Goal: Information Seeking & Learning: Learn about a topic

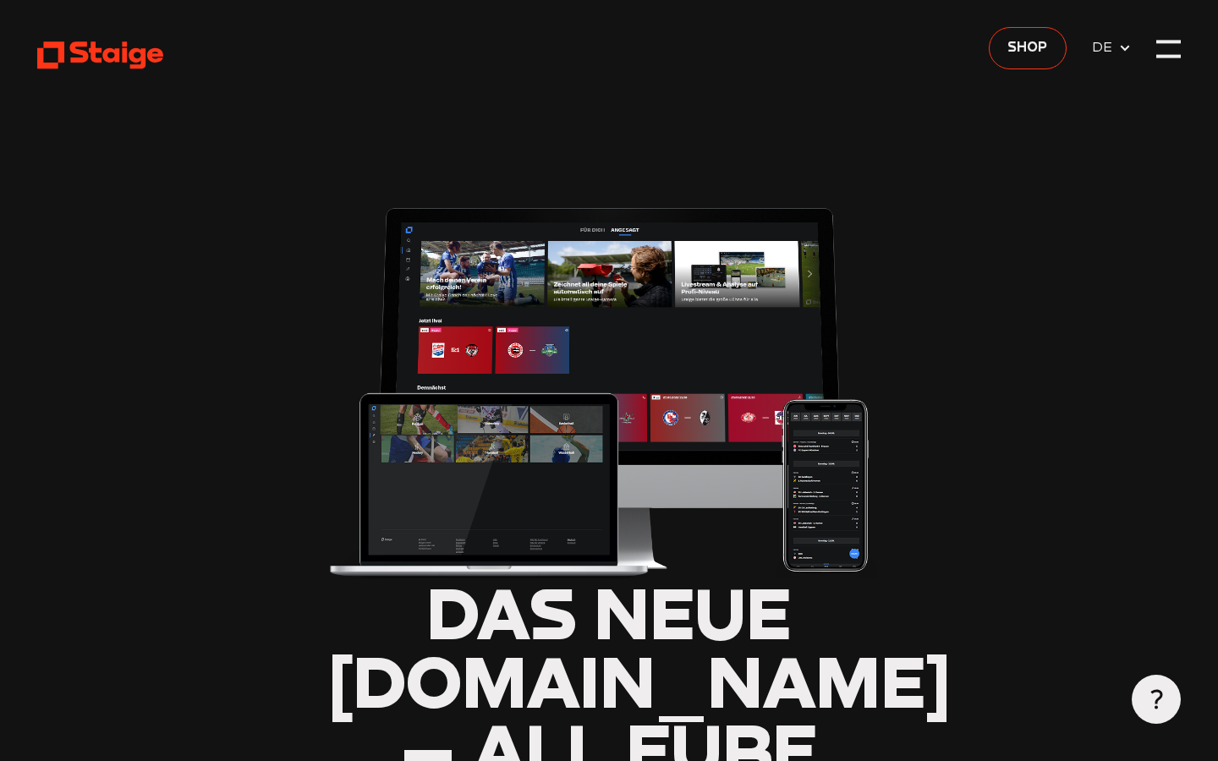
type input "0.8"
click at [1164, 56] on div at bounding box center [1168, 49] width 25 height 25
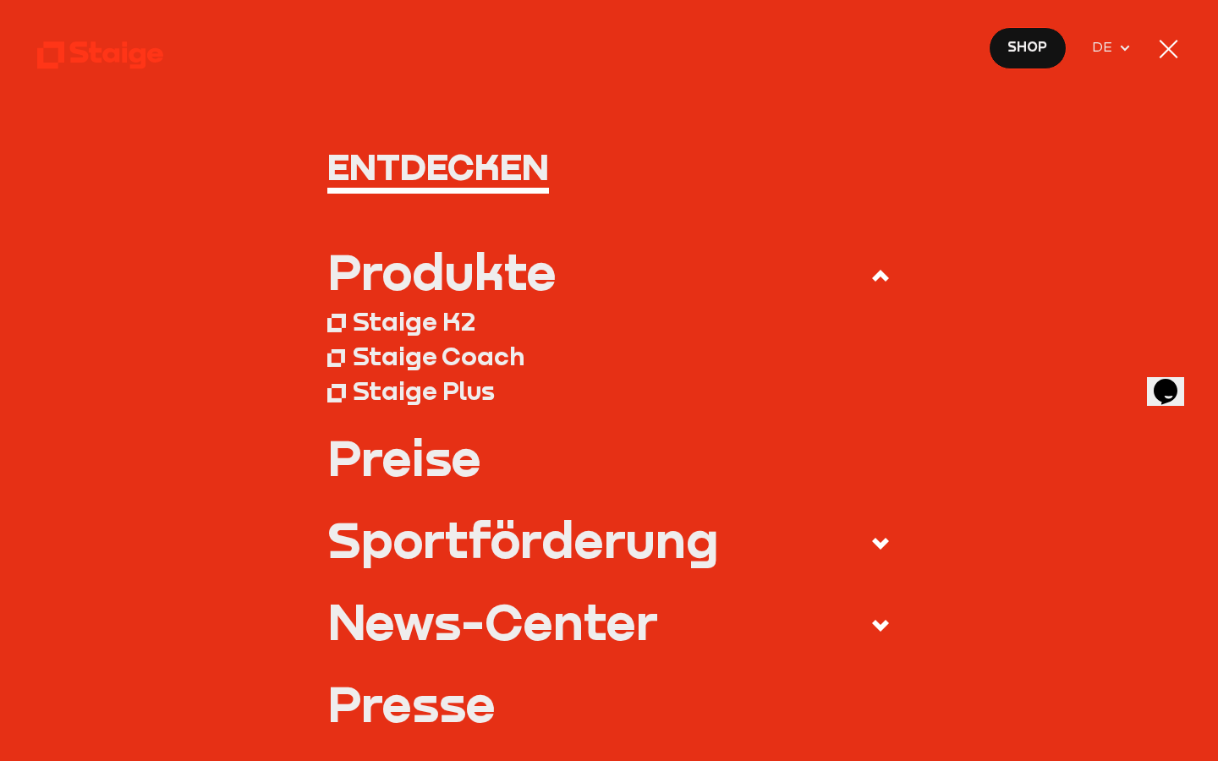
click at [1173, 52] on div at bounding box center [1168, 49] width 25 height 25
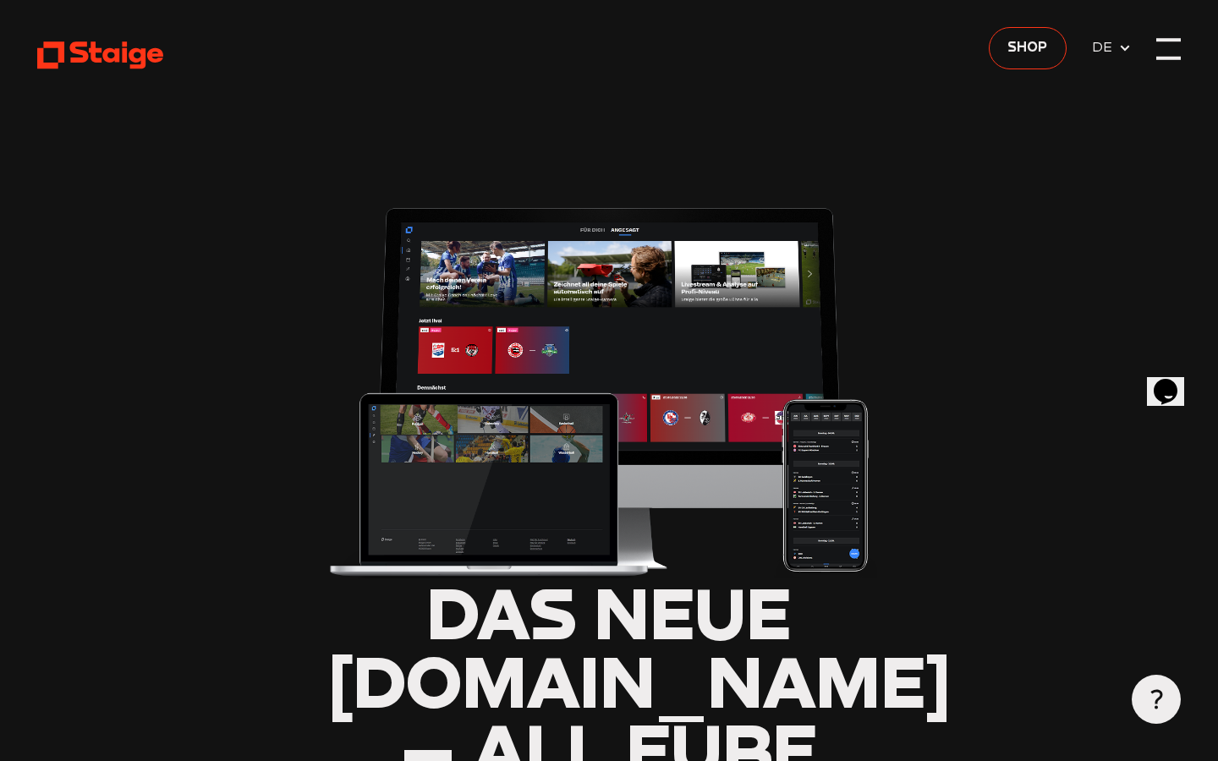
click at [1175, 56] on div at bounding box center [1168, 49] width 25 height 25
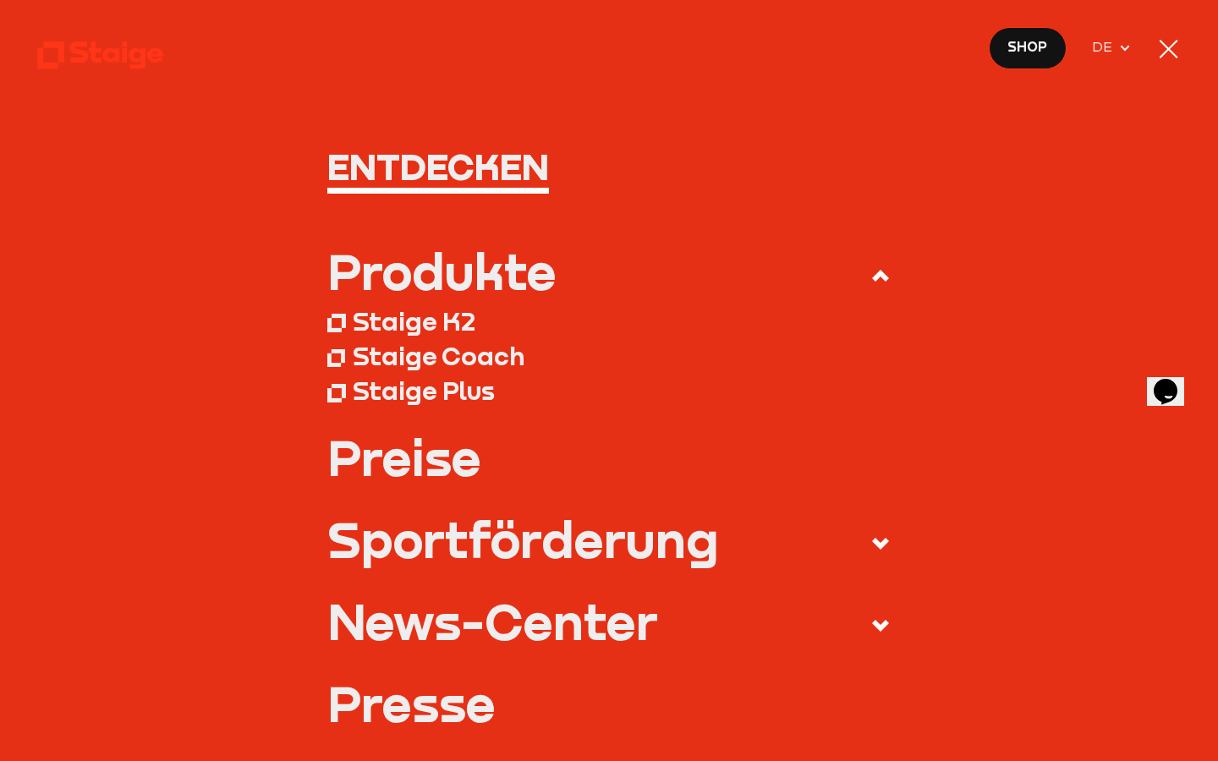
click at [1170, 56] on div at bounding box center [1168, 49] width 25 height 25
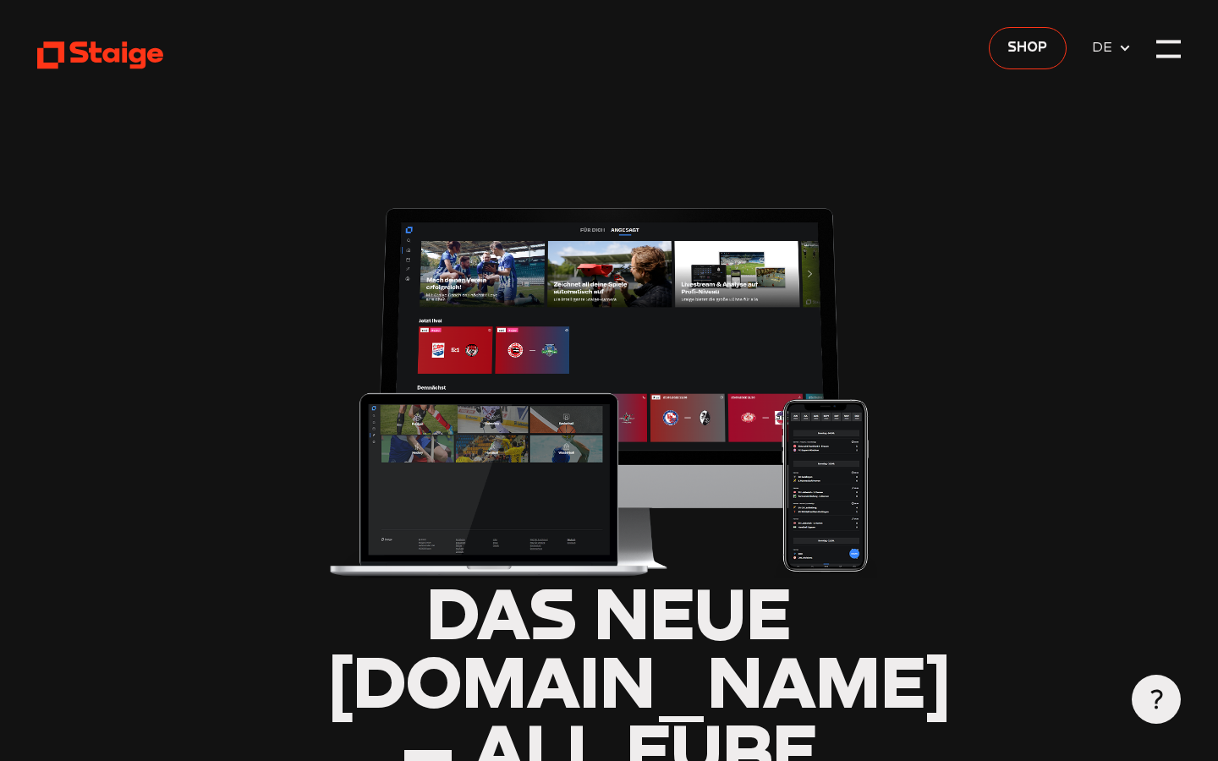
type input "0.8"
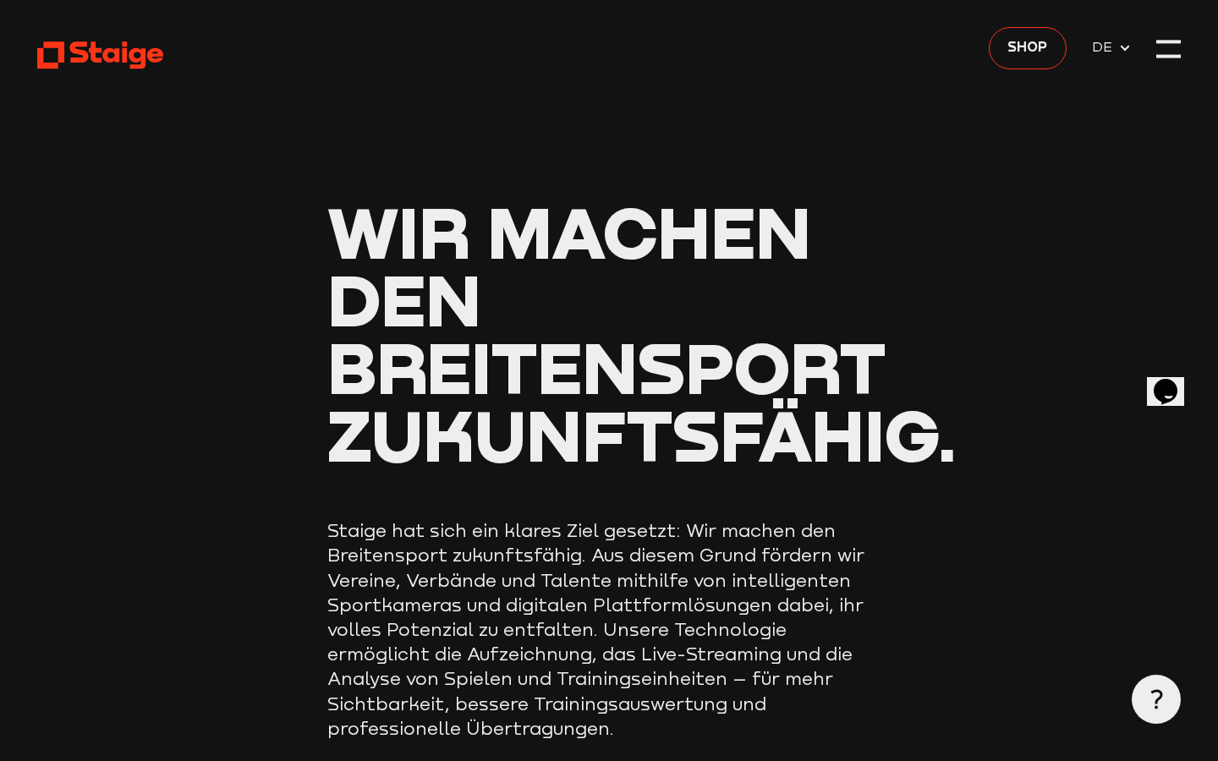
click at [1151, 696] on icon at bounding box center [1156, 699] width 20 height 20
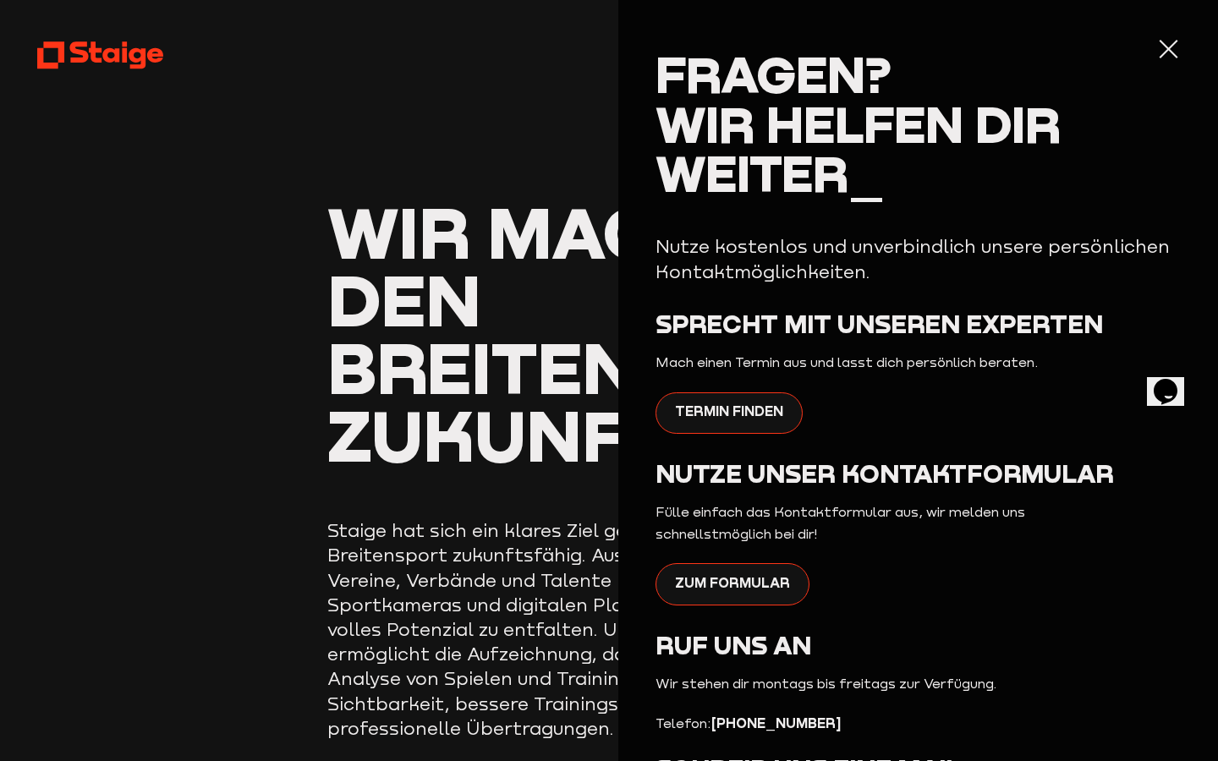
click at [1166, 54] on div at bounding box center [1168, 49] width 25 height 25
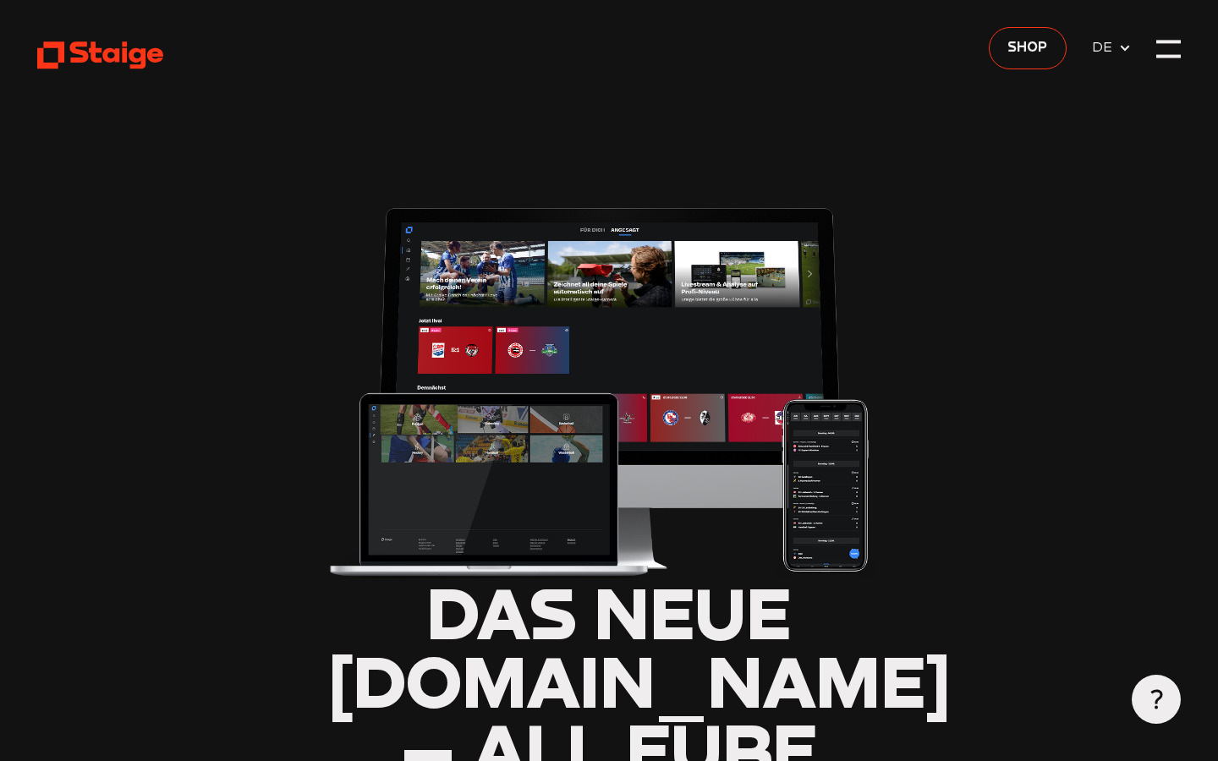
type input "0.8"
click at [1170, 55] on div at bounding box center [1168, 49] width 25 height 25
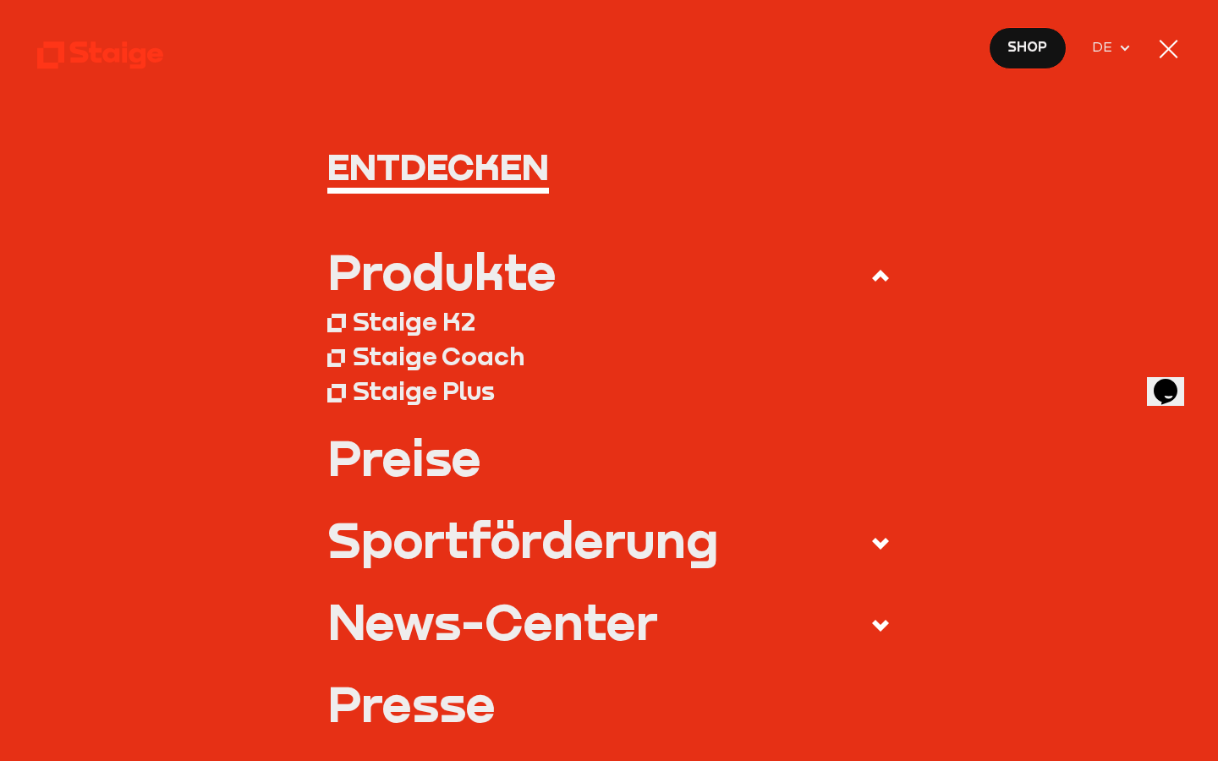
click at [879, 273] on use at bounding box center [880, 276] width 17 height 12
click at [0, 0] on input "Produkte" at bounding box center [0, 0] width 0 height 0
click at [419, 317] on div "Staige K2" at bounding box center [414, 321] width 123 height 31
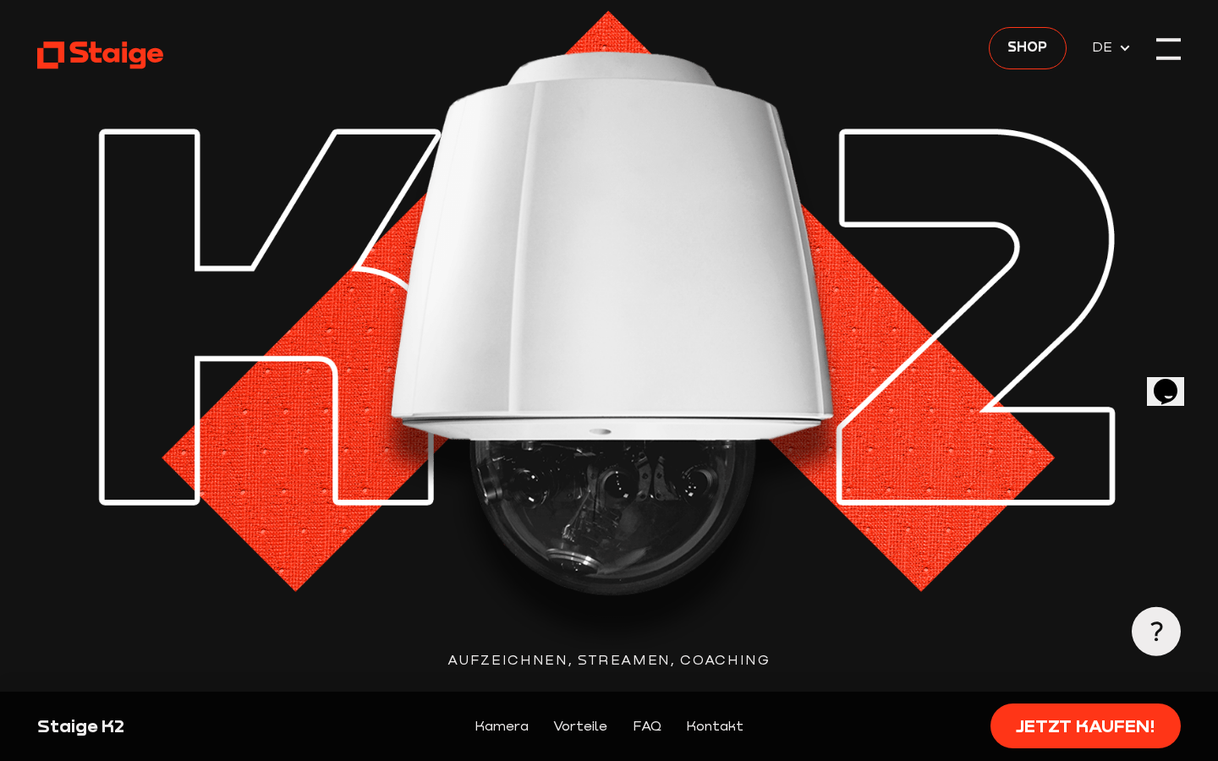
click at [1167, 51] on div at bounding box center [1168, 49] width 25 height 25
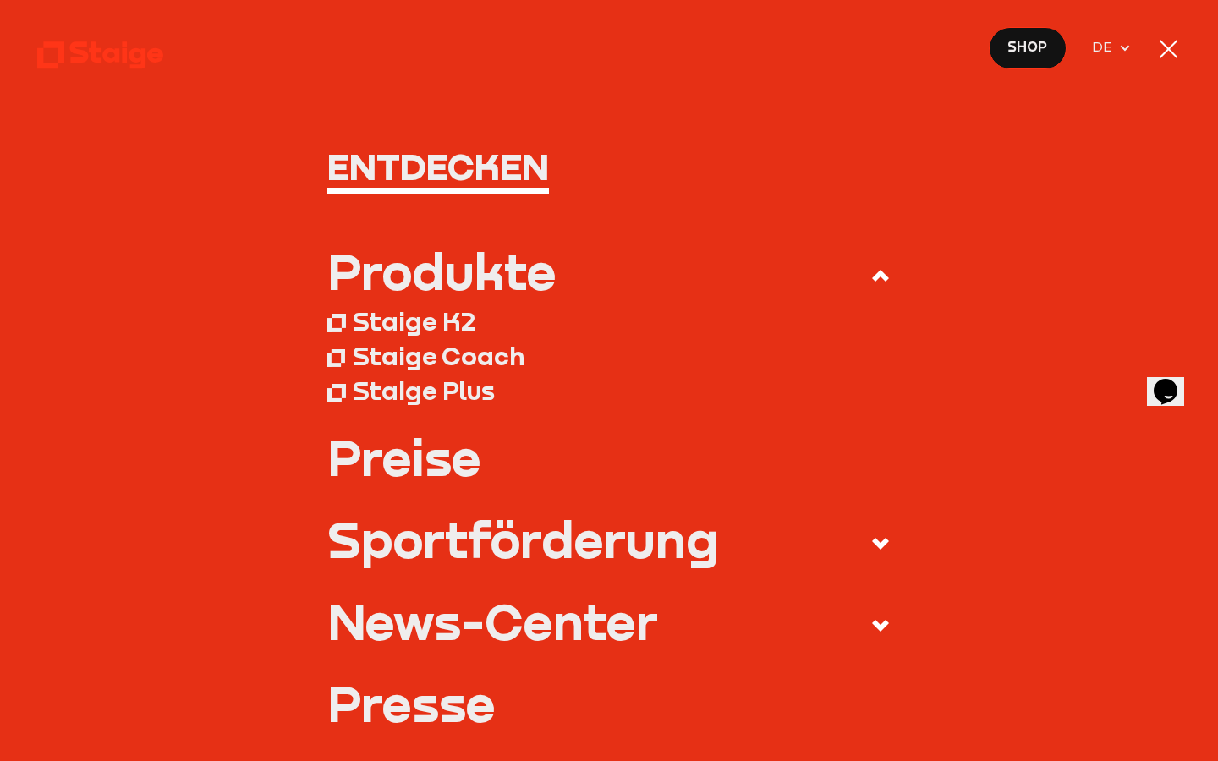
click at [1176, 51] on div at bounding box center [1168, 49] width 25 height 25
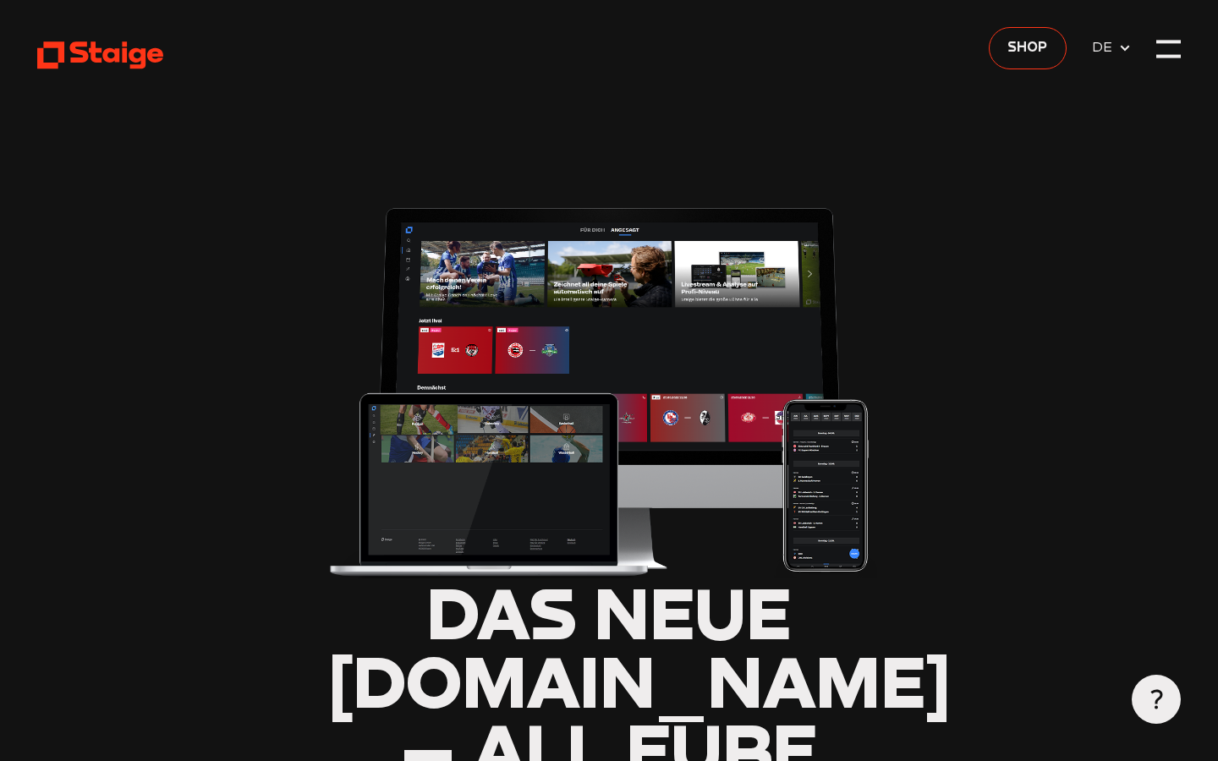
type input "0.8"
